Goal: Information Seeking & Learning: Learn about a topic

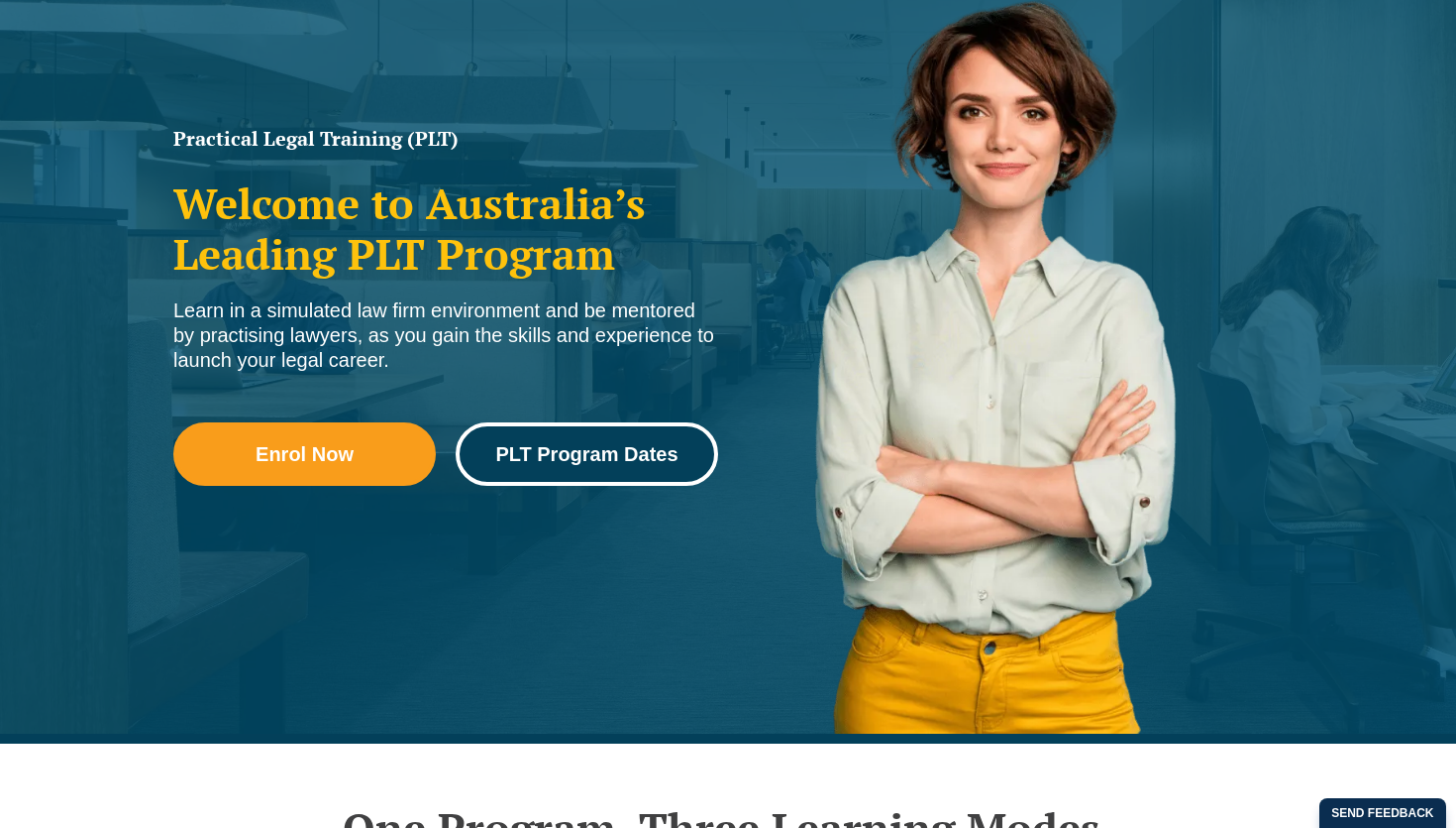
scroll to position [265, 0]
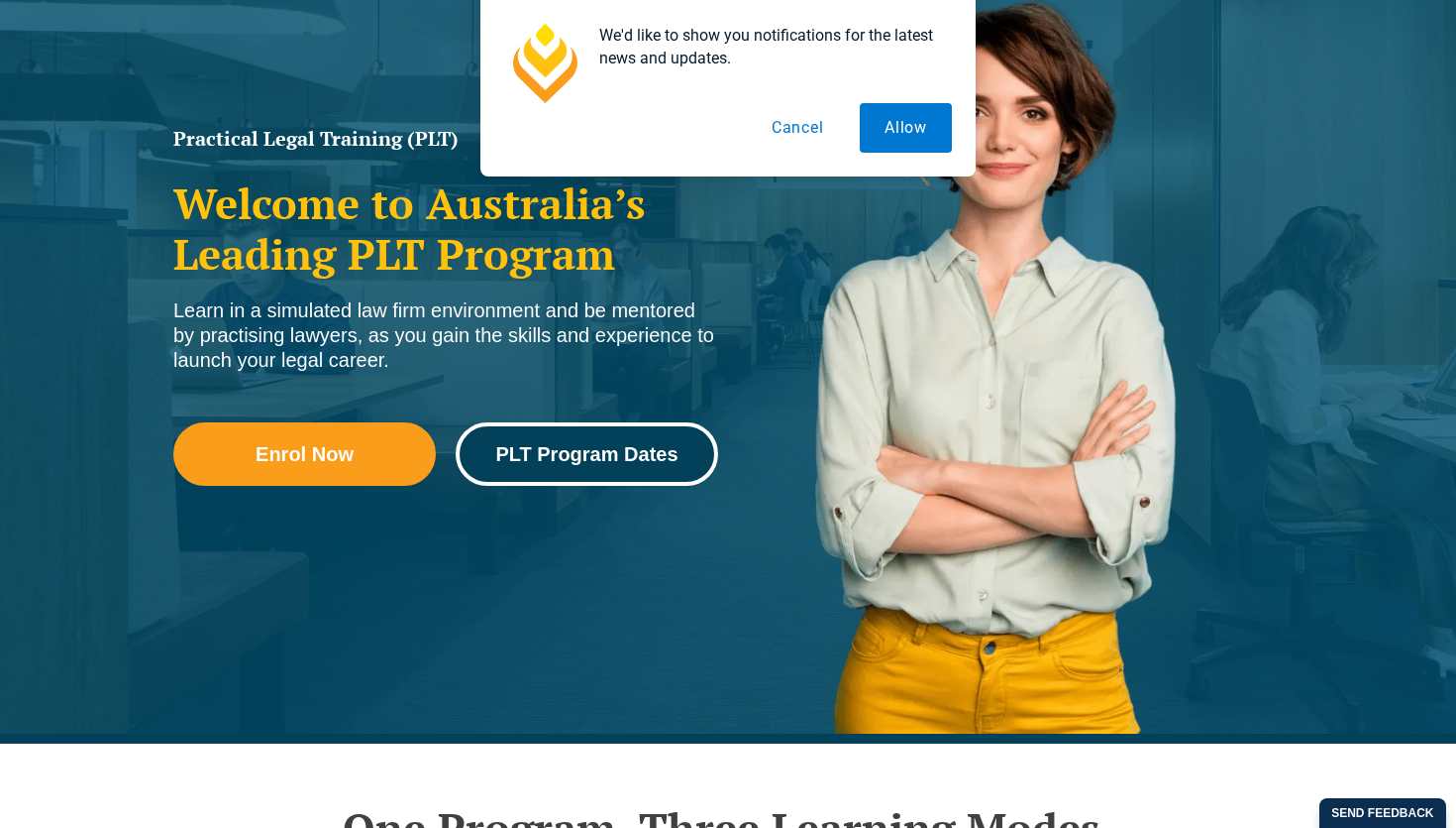
click at [621, 460] on span "PLT Program Dates" at bounding box center [587, 454] width 182 height 20
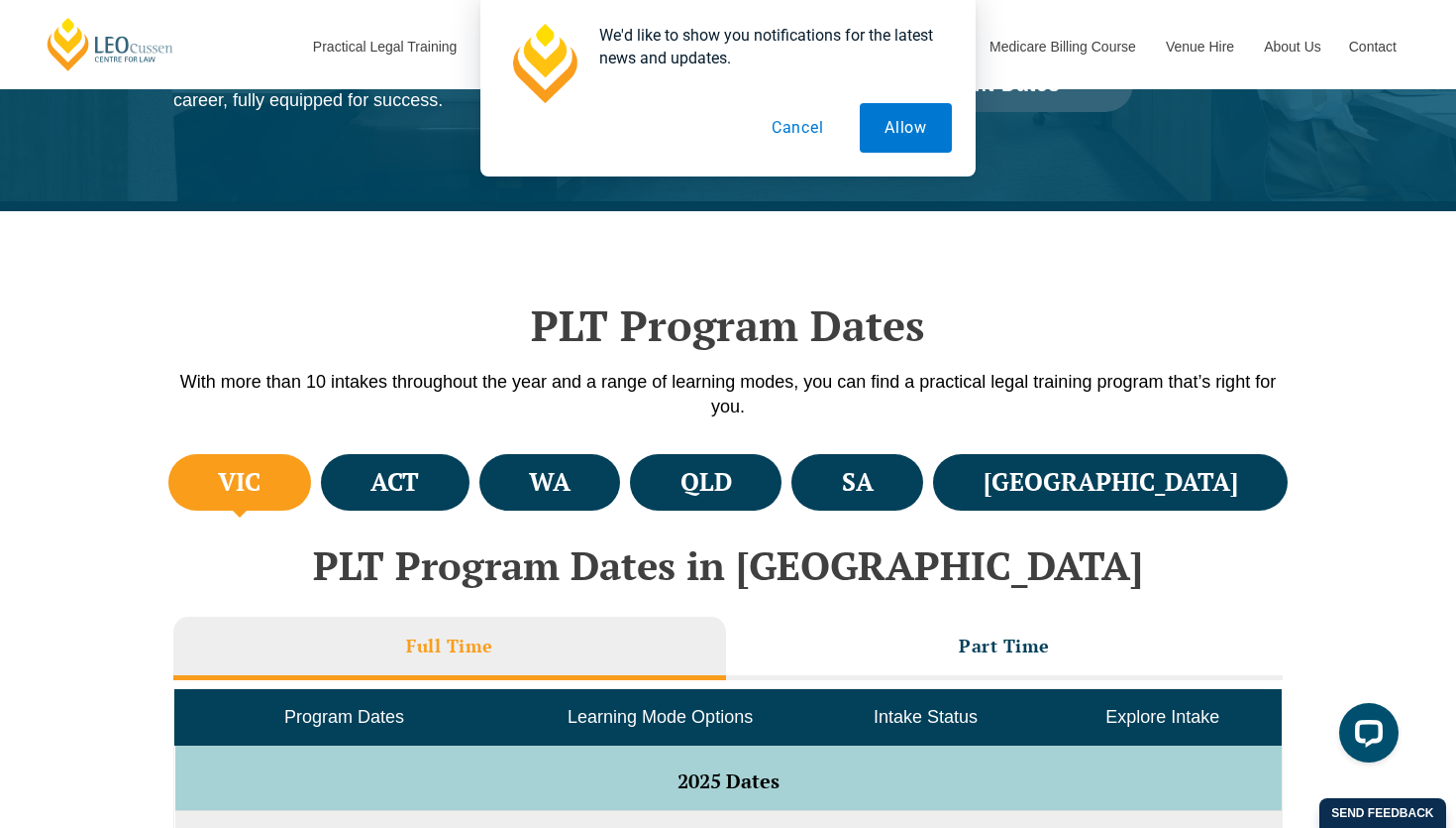
scroll to position [414, 0]
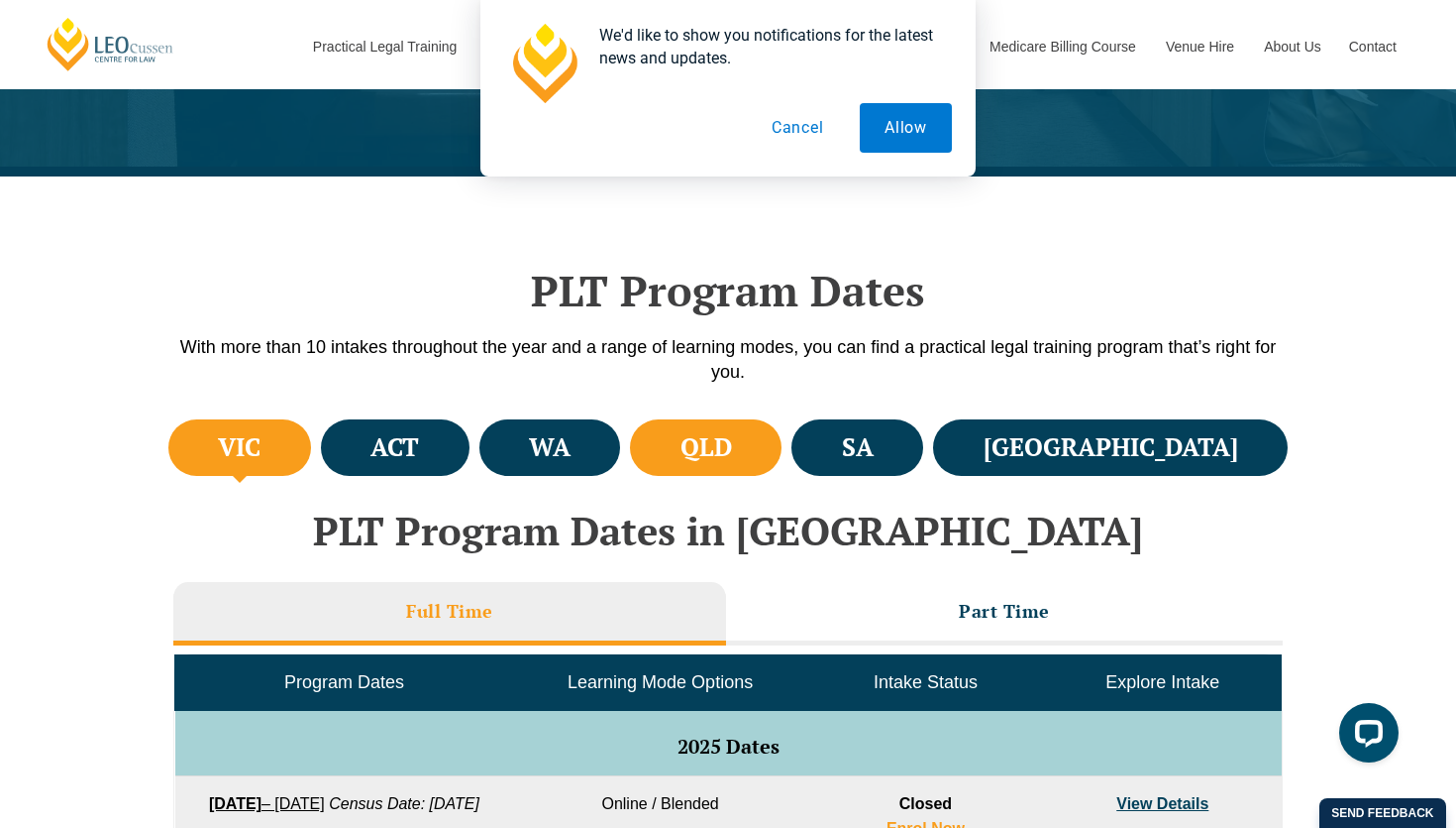
click at [732, 462] on h4 "QLD" at bounding box center [707, 447] width 52 height 33
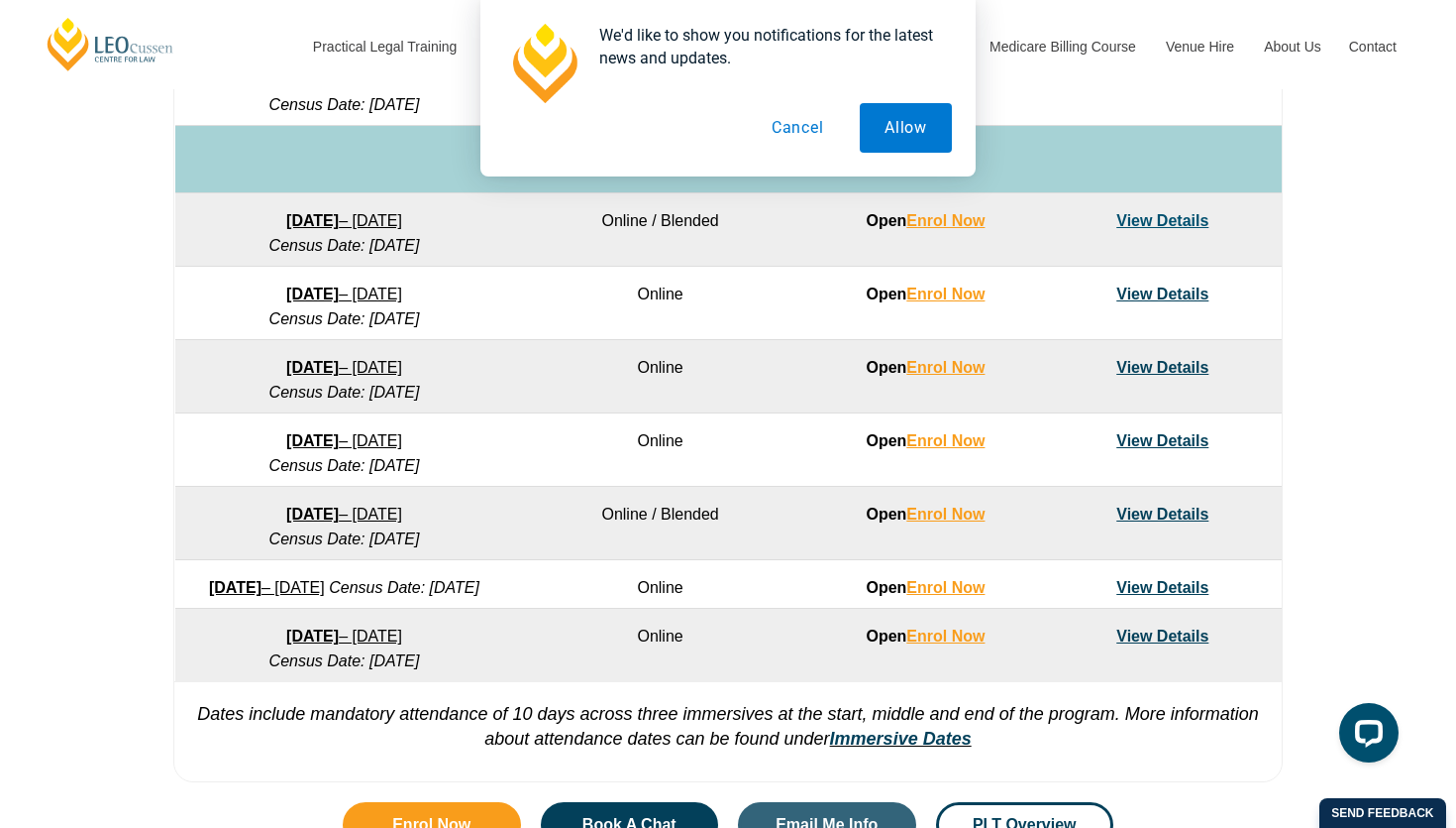
scroll to position [1217, 0]
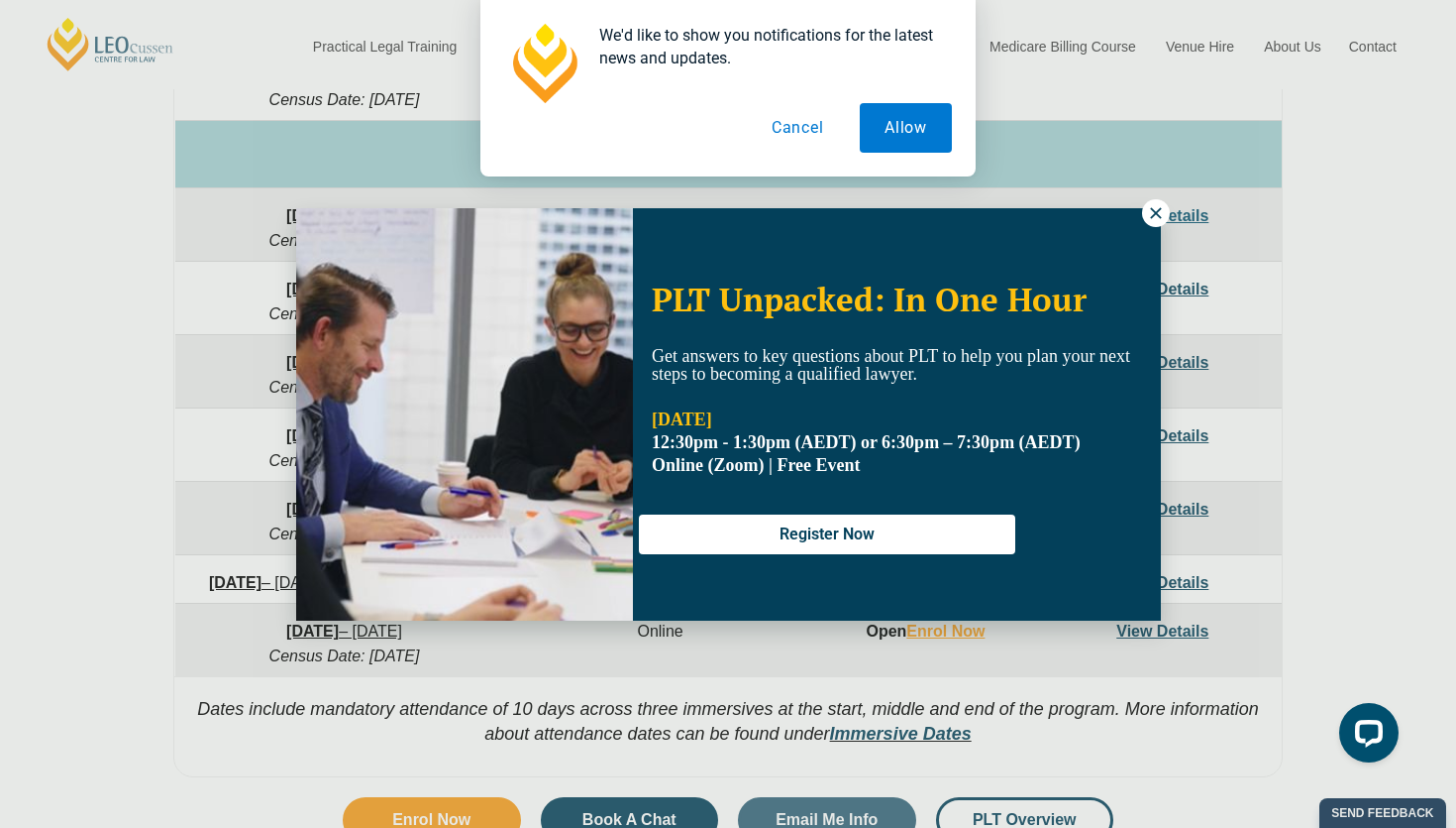
click at [1158, 216] on icon at bounding box center [1157, 213] width 18 height 18
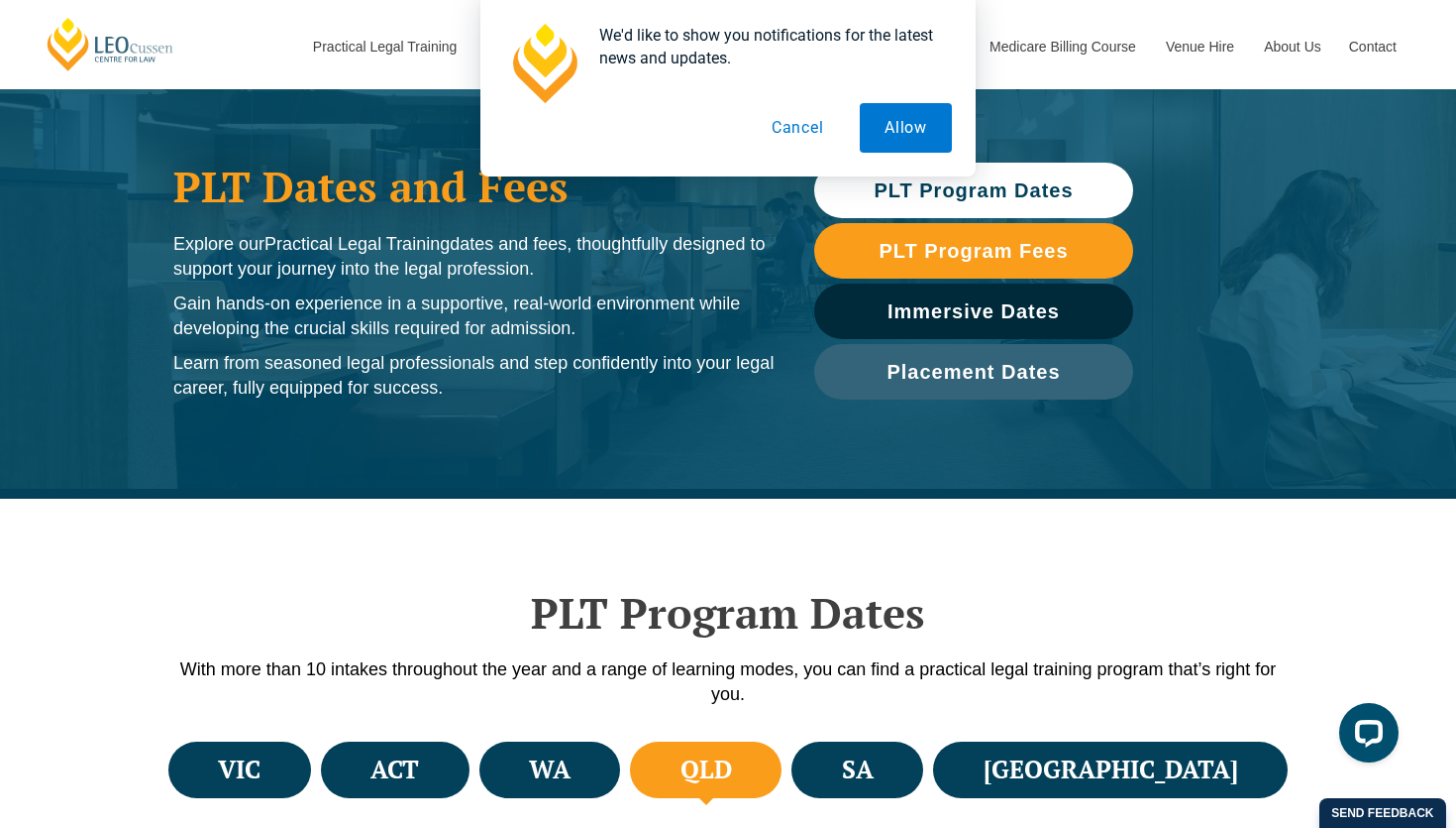
scroll to position [0, 0]
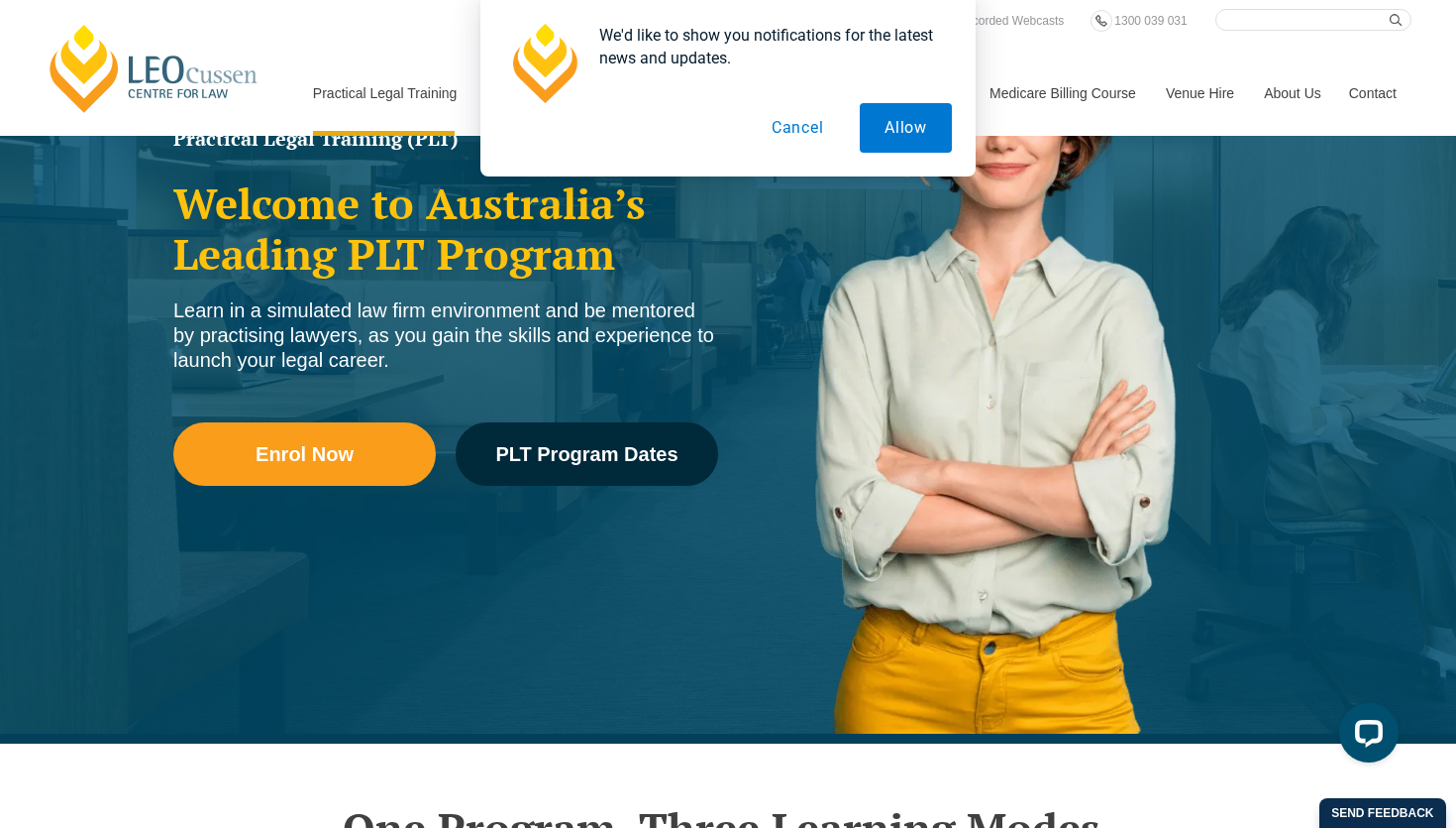
click at [807, 128] on button "Cancel" at bounding box center [798, 128] width 102 height 50
